Goal: Task Accomplishment & Management: Manage account settings

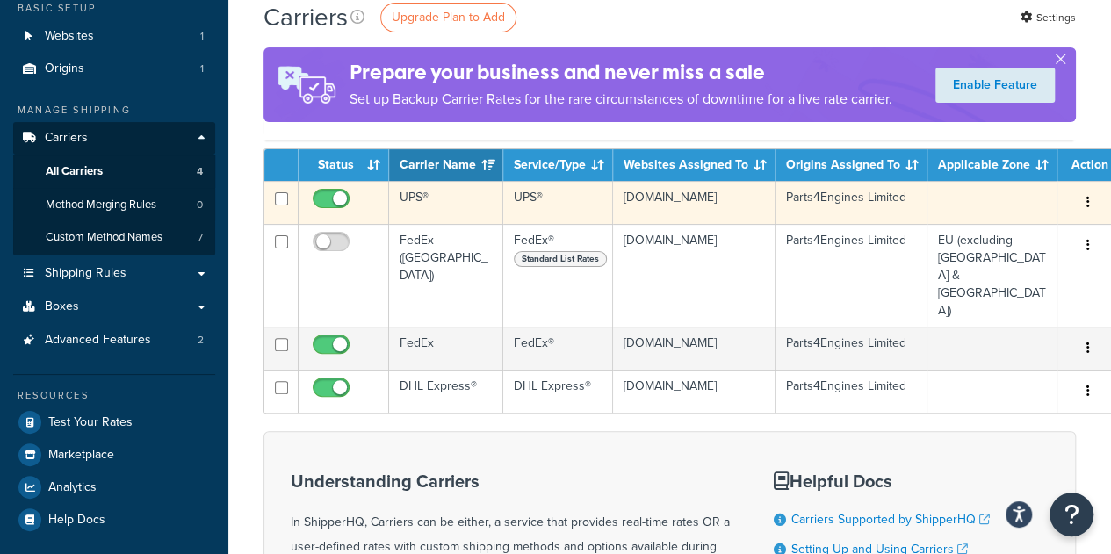
click at [318, 204] on input "checkbox" at bounding box center [333, 203] width 48 height 22
checkbox input "false"
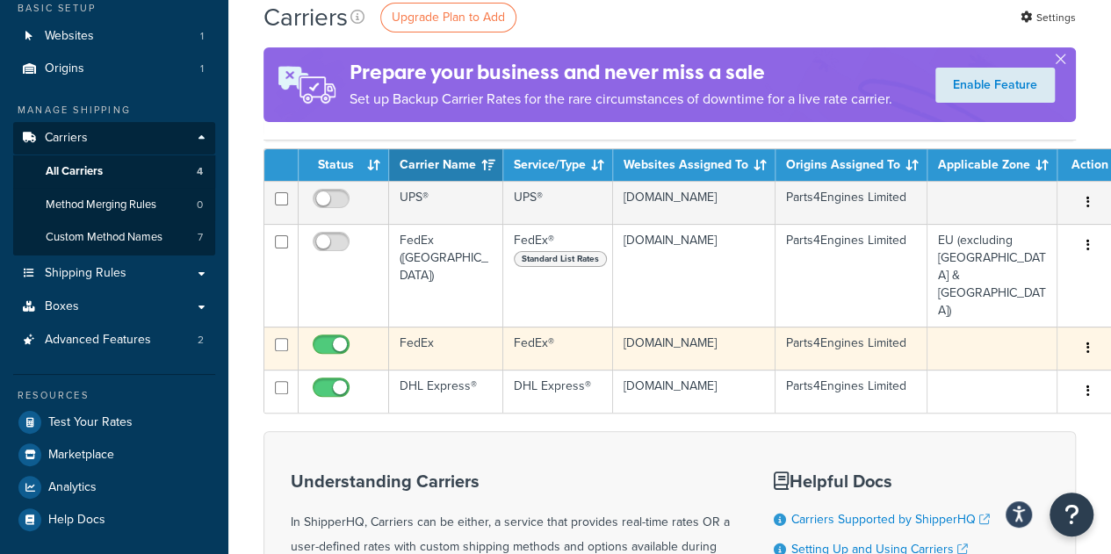
click at [323, 338] on input "checkbox" at bounding box center [333, 349] width 48 height 22
checkbox input "false"
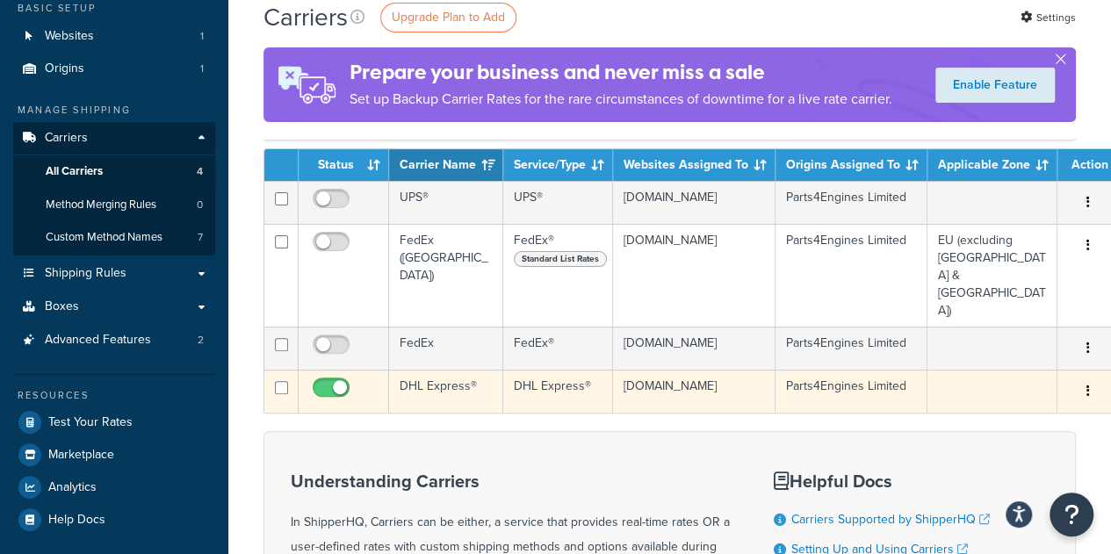
click at [326, 381] on input "checkbox" at bounding box center [333, 392] width 48 height 22
checkbox input "false"
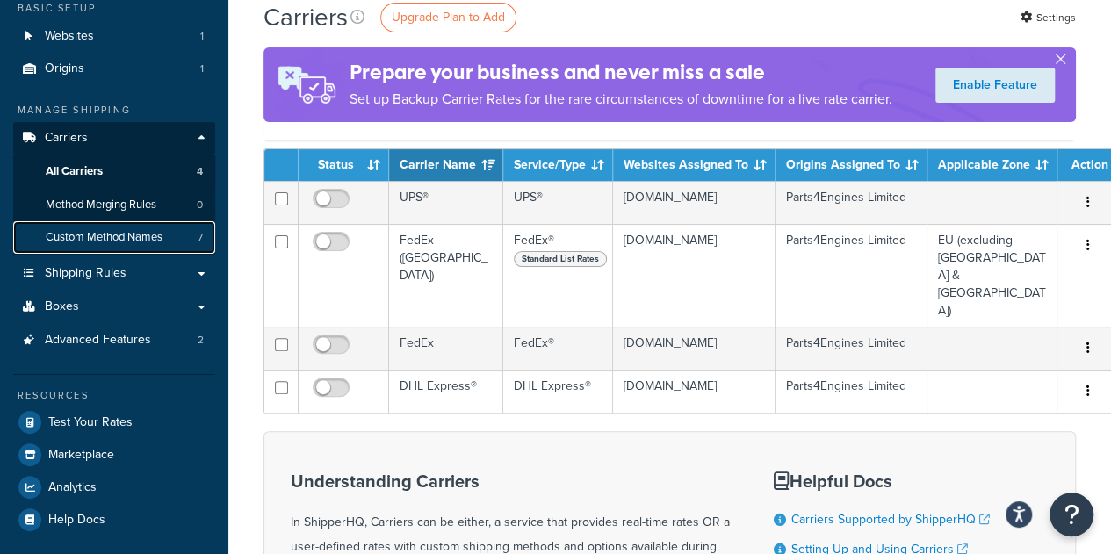
click at [97, 229] on link "Custom Method Names 7" at bounding box center [114, 237] width 202 height 33
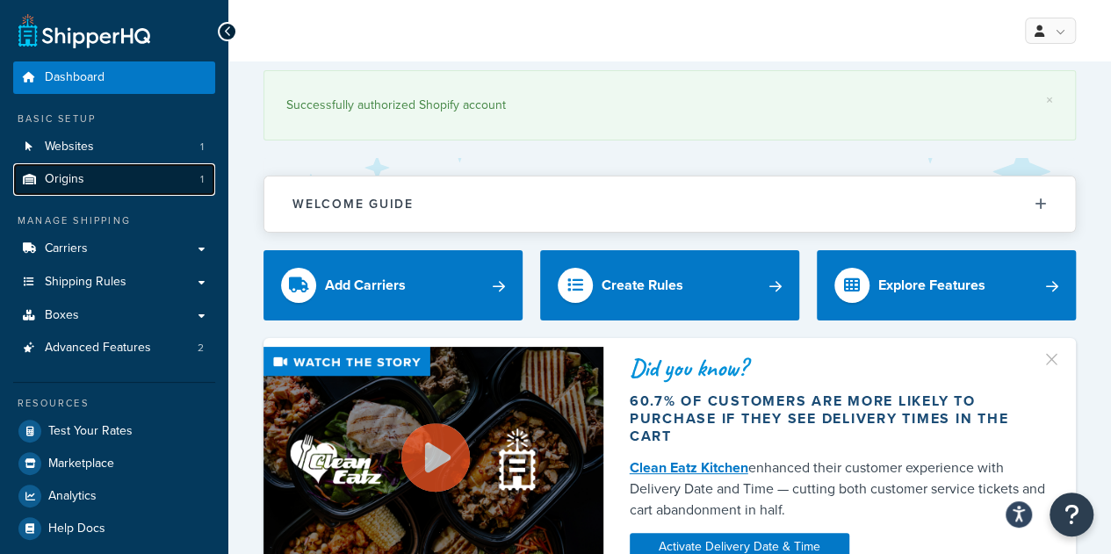
click at [114, 187] on link "Origins 1" at bounding box center [114, 179] width 202 height 33
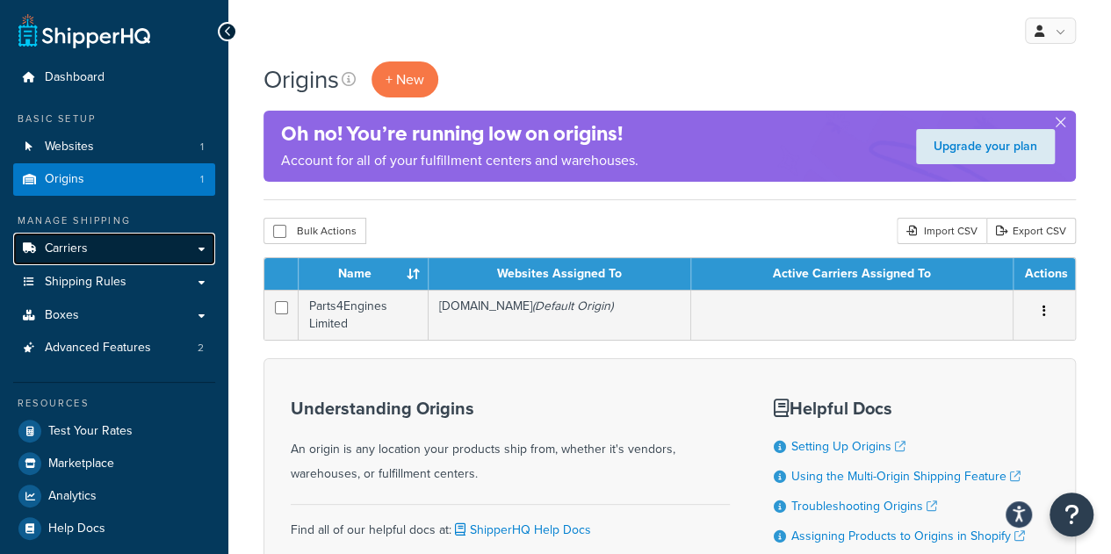
click at [71, 252] on span "Carriers" at bounding box center [66, 249] width 43 height 15
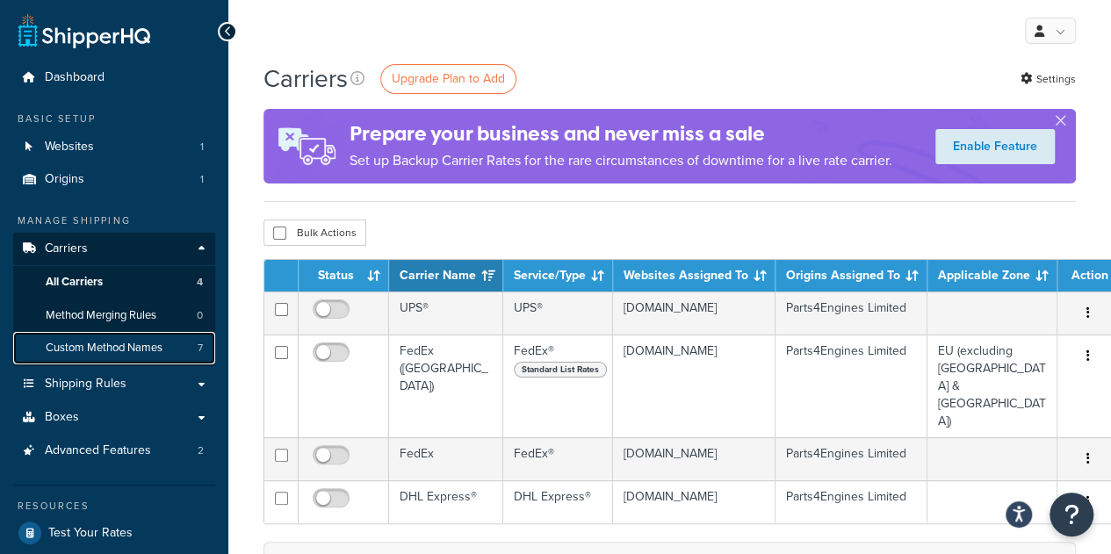
click at [84, 340] on link "Custom Method Names 7" at bounding box center [114, 348] width 202 height 33
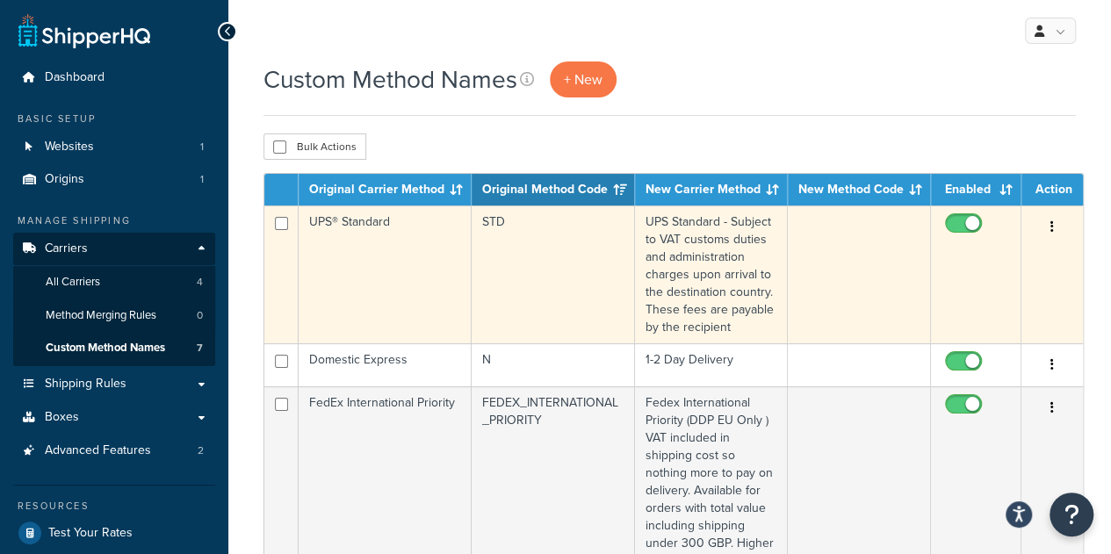
click at [948, 228] on input "checkbox" at bounding box center [966, 228] width 48 height 22
checkbox input "false"
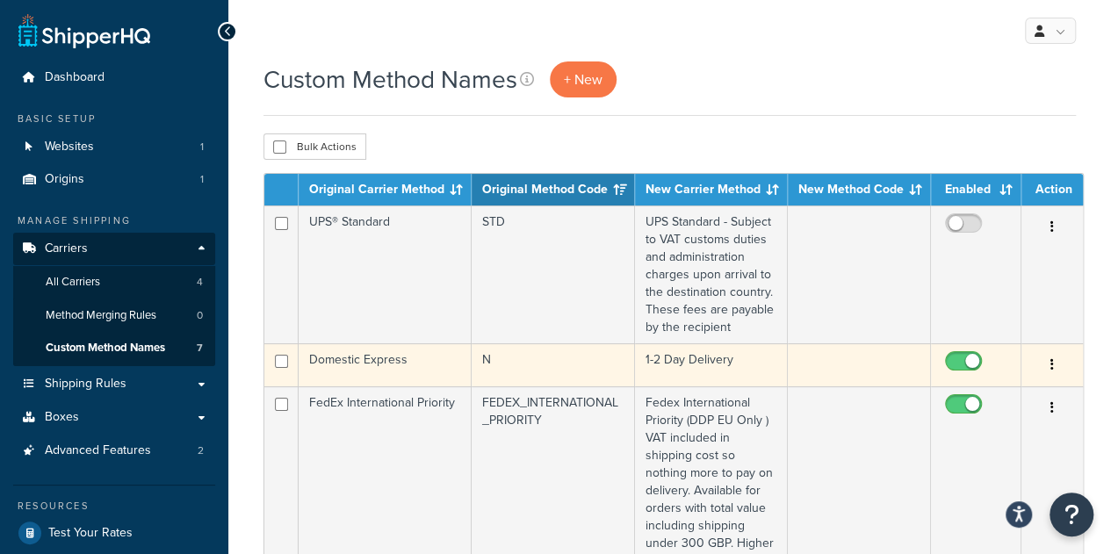
click at [951, 355] on input "checkbox" at bounding box center [966, 366] width 48 height 22
checkbox input "false"
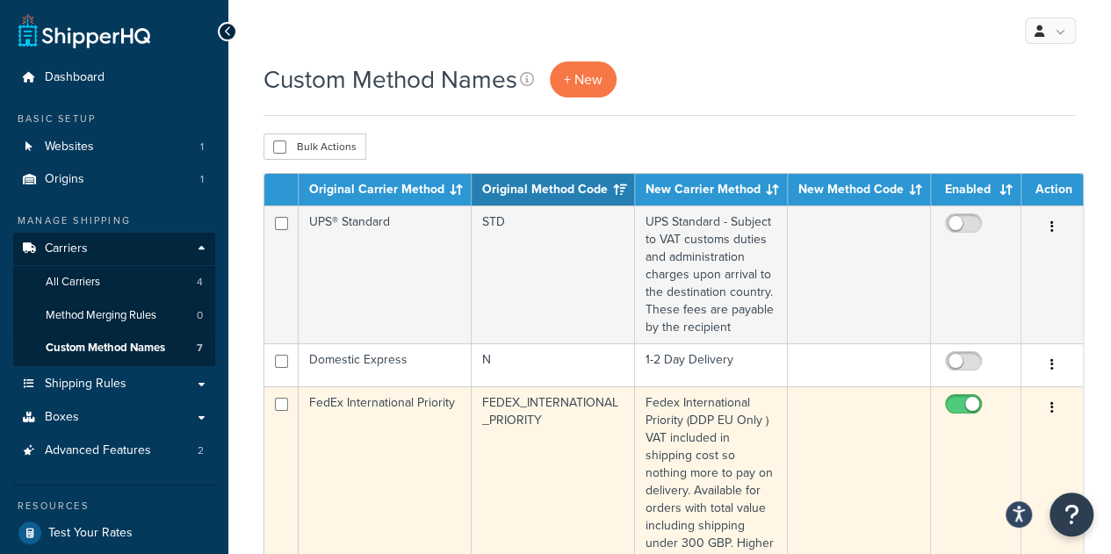
click at [944, 407] on input "checkbox" at bounding box center [966, 409] width 48 height 22
checkbox input "false"
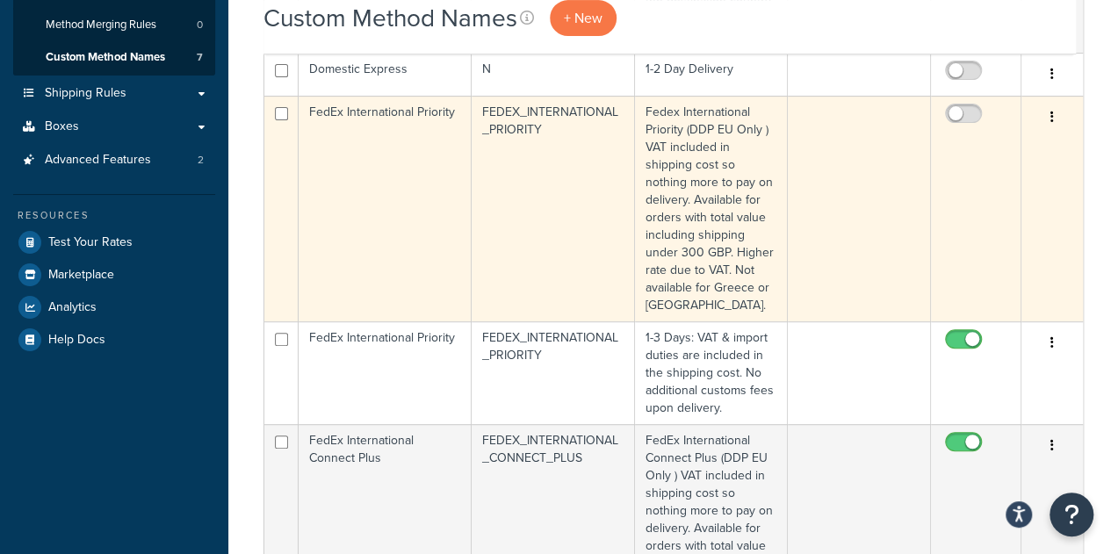
scroll to position [452, 0]
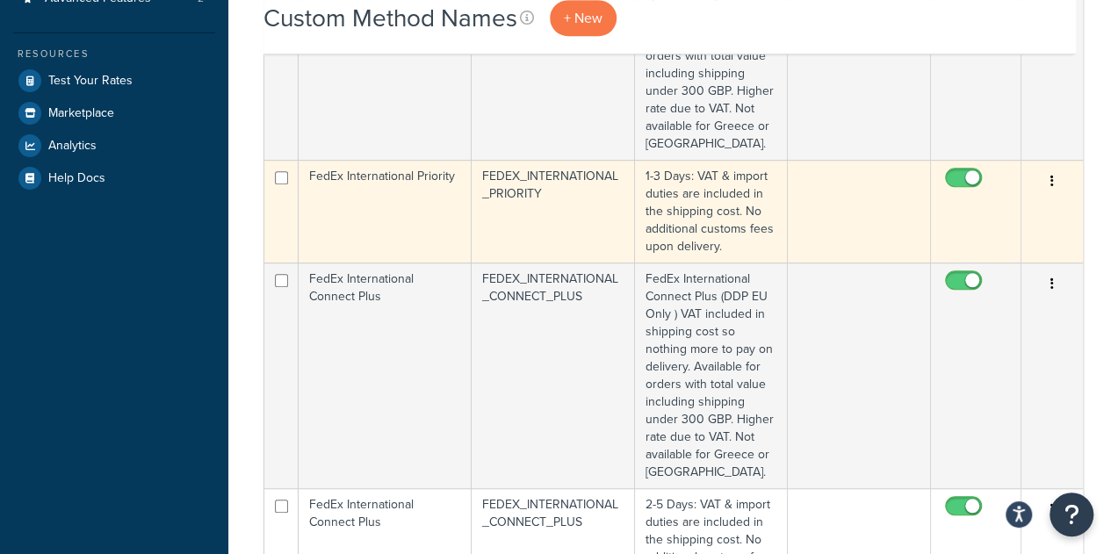
click at [951, 183] on input "checkbox" at bounding box center [966, 182] width 48 height 22
checkbox input "false"
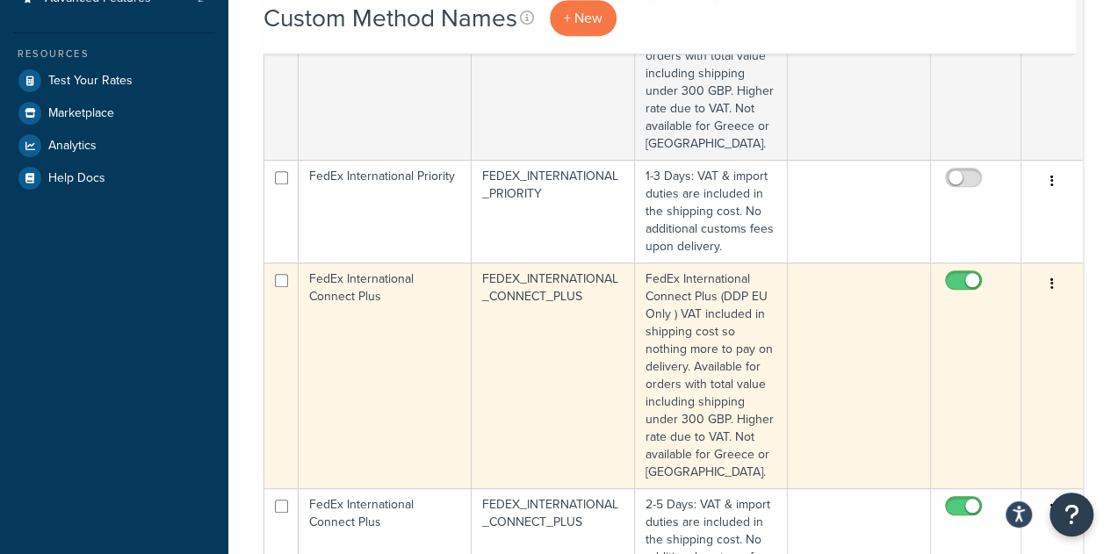
click at [946, 278] on input "checkbox" at bounding box center [966, 285] width 48 height 22
checkbox input "false"
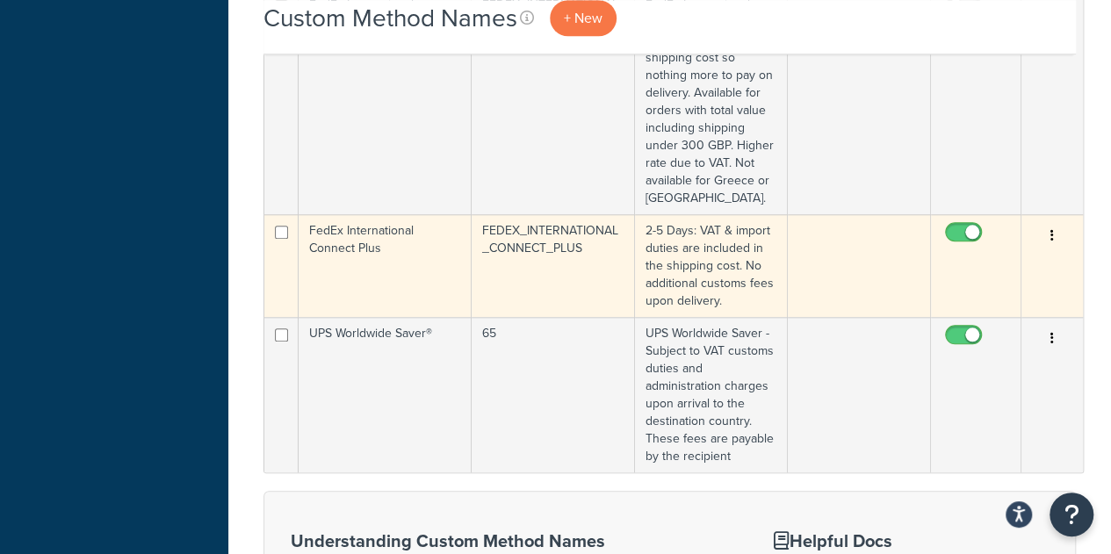
click at [948, 236] on input "checkbox" at bounding box center [966, 237] width 48 height 22
checkbox input "false"
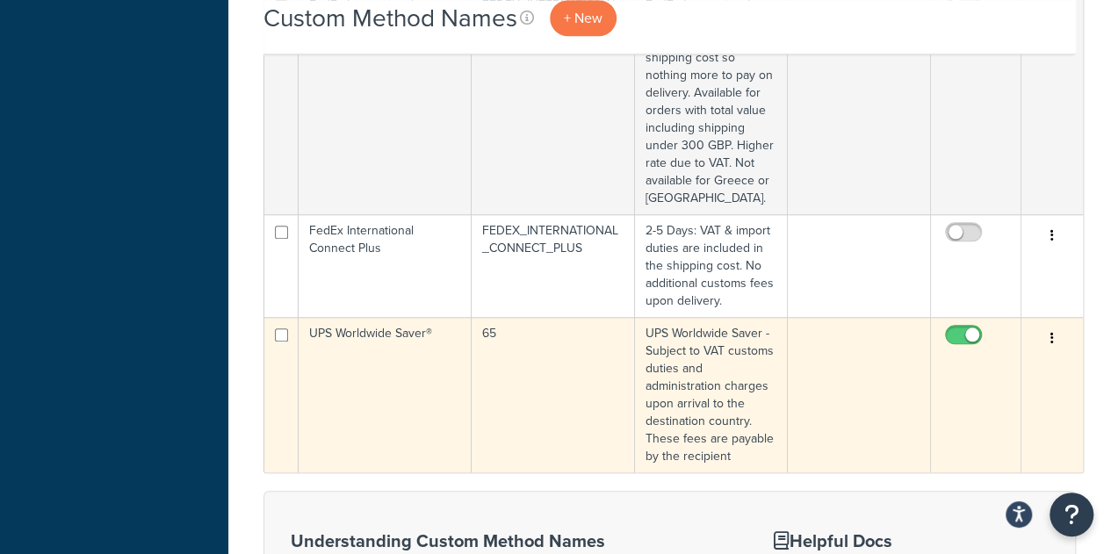
click at [948, 336] on input "checkbox" at bounding box center [966, 340] width 48 height 22
checkbox input "false"
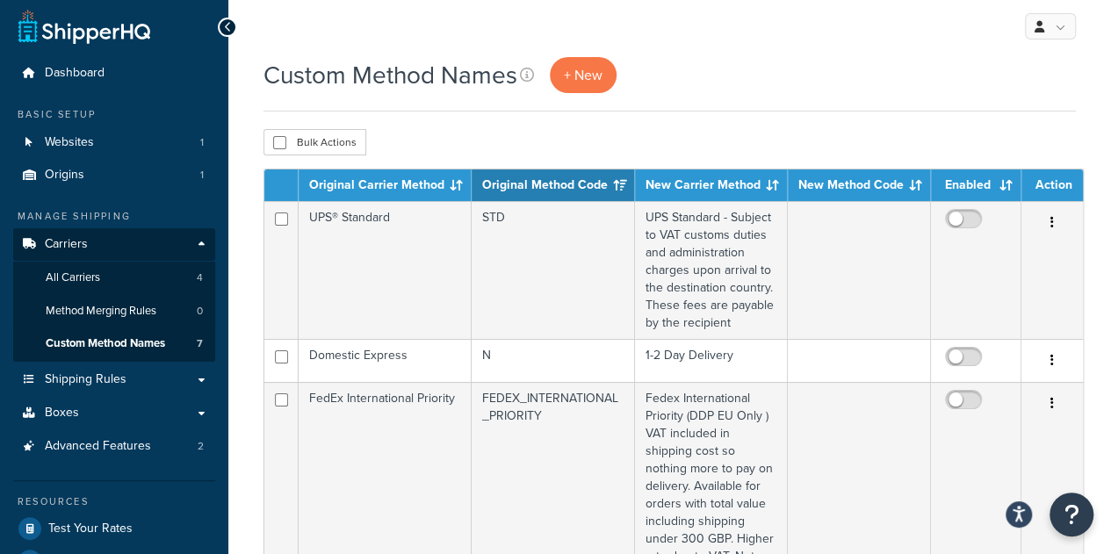
scroll to position [1, 0]
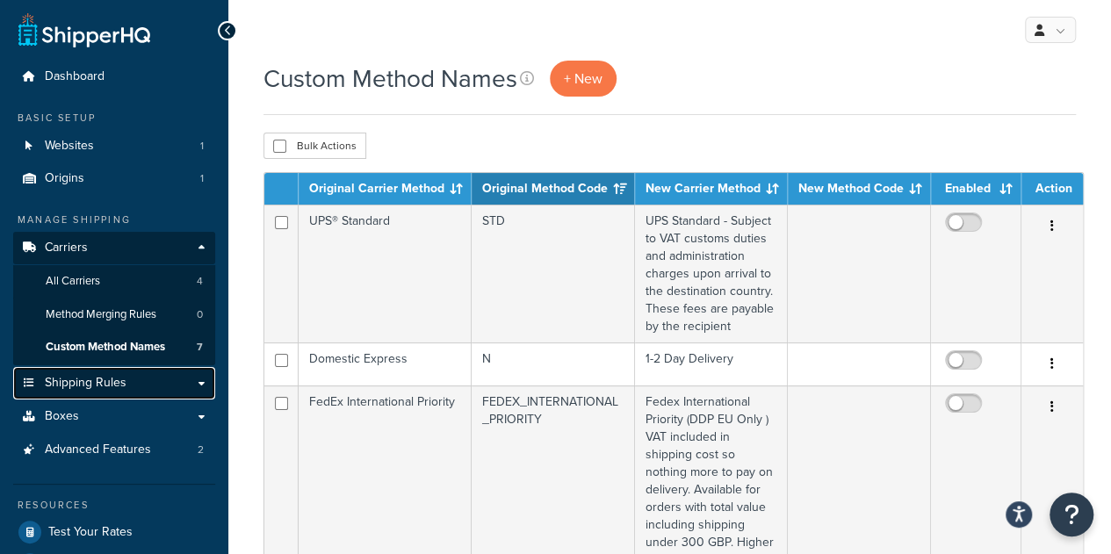
click at [125, 373] on link "Shipping Rules" at bounding box center [114, 383] width 202 height 33
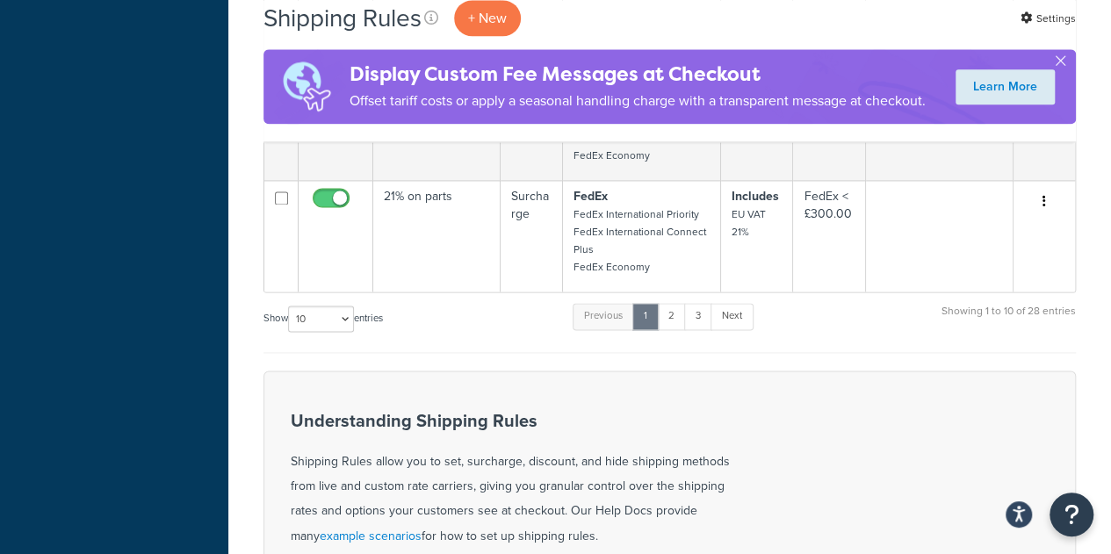
scroll to position [1099, 0]
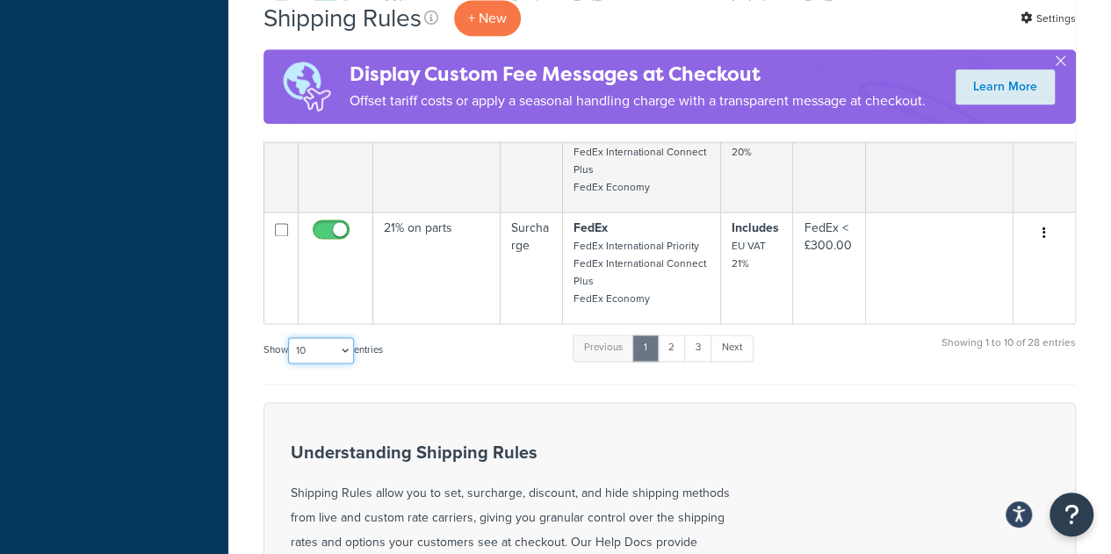
click at [331, 344] on select "10 15 25 50 100 1000" at bounding box center [321, 350] width 66 height 26
select select "100"
click at [290, 339] on select "10 15 25 50 100 1000" at bounding box center [321, 350] width 66 height 26
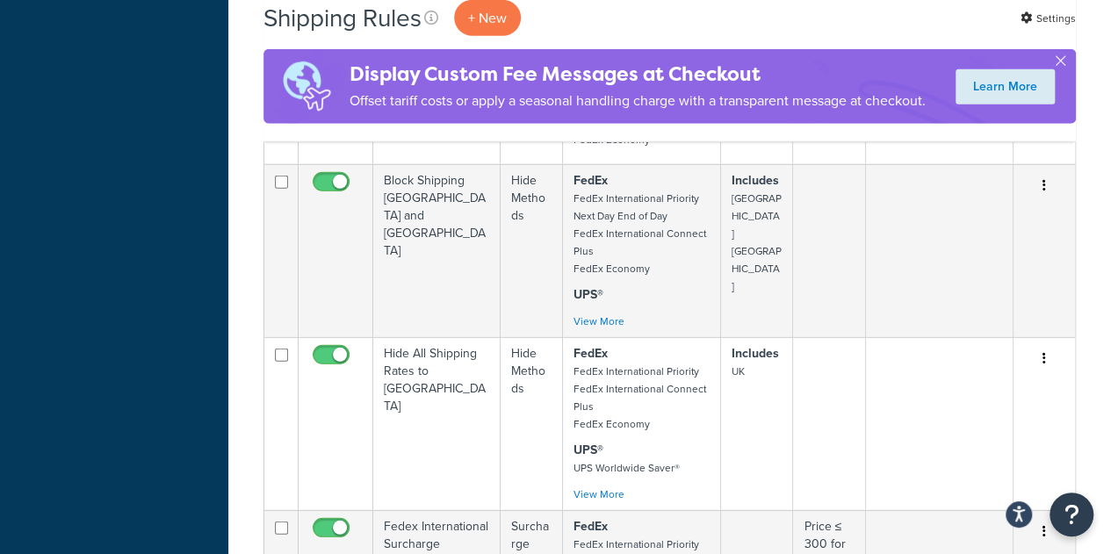
scroll to position [2383, 0]
